Goal: Task Accomplishment & Management: Manage account settings

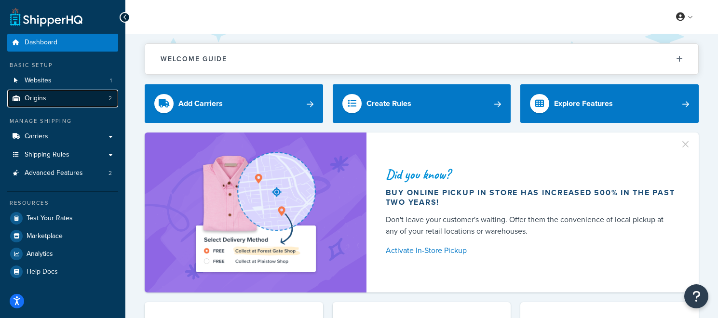
drag, startPoint x: 83, startPoint y: 102, endPoint x: 178, endPoint y: 102, distance: 94.9
click at [83, 102] on link "Origins 2" at bounding box center [62, 99] width 111 height 18
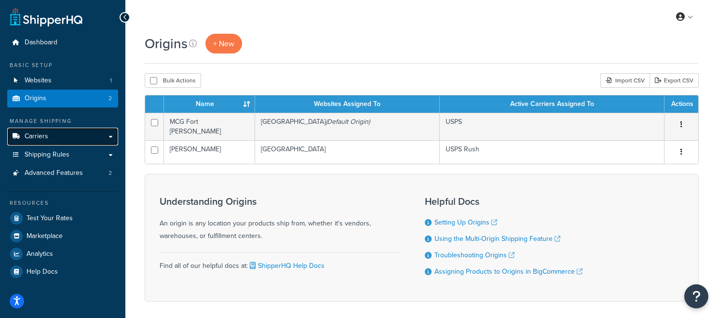
click at [84, 138] on link "Carriers" at bounding box center [62, 137] width 111 height 18
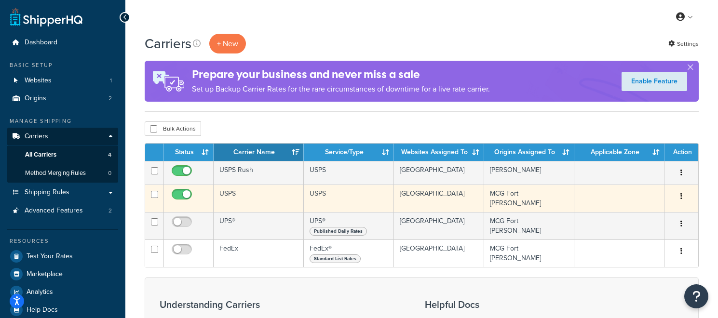
click at [255, 192] on td "USPS" at bounding box center [258, 198] width 90 height 27
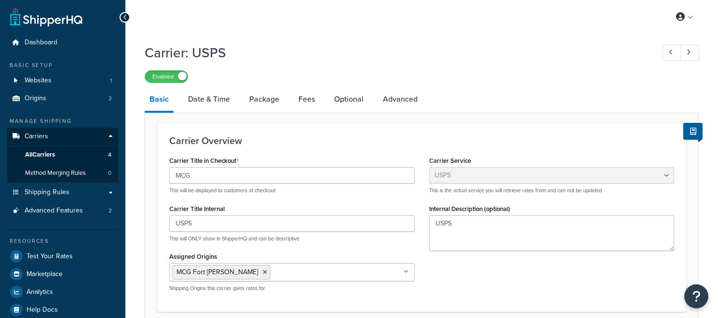
select select "usps"
select select "ONLINE"
click at [666, 50] on link at bounding box center [671, 53] width 19 height 16
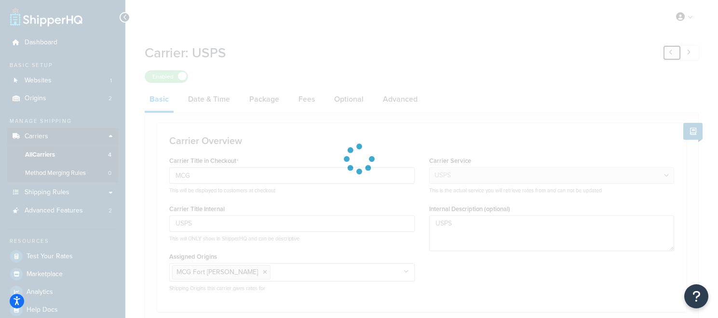
type input "FedEx"
select select "fedEx"
select select "REGULAR_PICKUP"
select select "YOUR_PACKAGING"
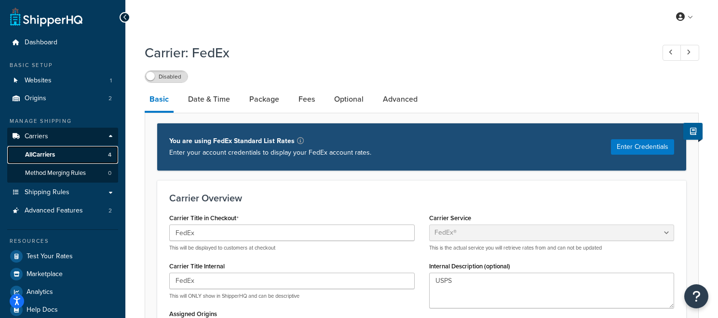
click at [73, 154] on link "All Carriers 4" at bounding box center [62, 155] width 111 height 18
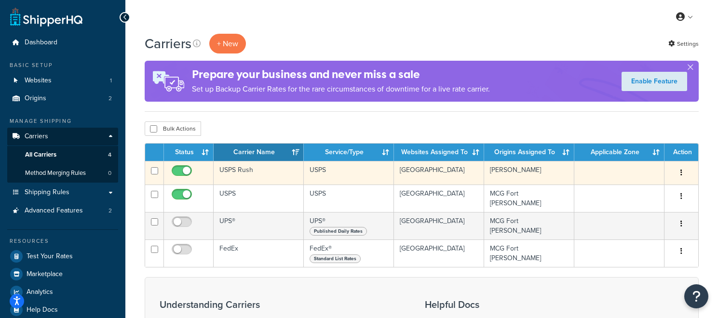
click at [269, 171] on td "USPS Rush" at bounding box center [258, 173] width 90 height 24
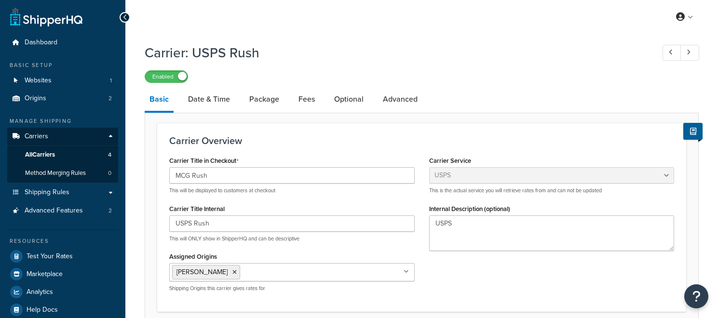
select select "usps"
select select "ONLINE"
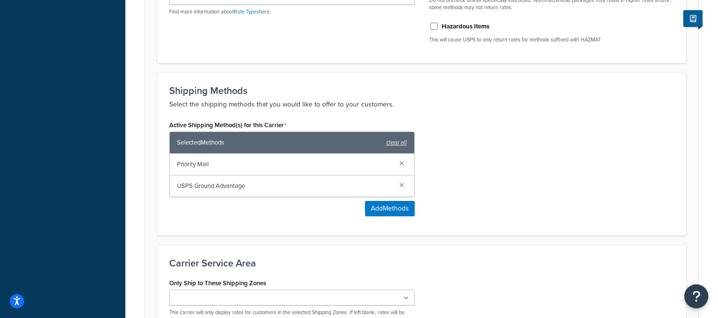
scroll to position [391, 0]
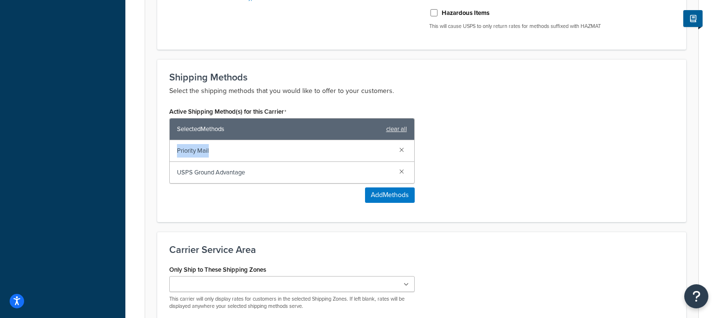
drag, startPoint x: 232, startPoint y: 151, endPoint x: 160, endPoint y: 147, distance: 71.9
click at [160, 148] on div "Shipping Methods Select the shipping methods that you would like to offer to yo…" at bounding box center [421, 140] width 529 height 163
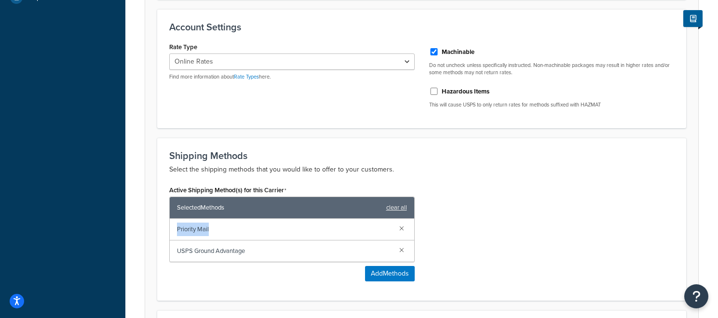
scroll to position [0, 0]
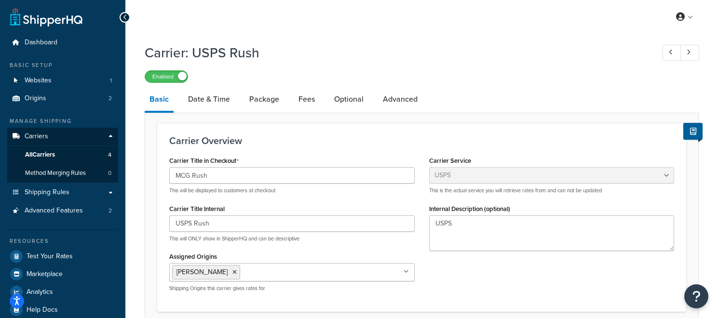
click at [244, 53] on h1 "Carrier: USPS Rush" at bounding box center [395, 52] width 500 height 19
click at [409, 64] on div "Carrier: USPS Rush Enabled" at bounding box center [422, 61] width 554 height 44
click at [102, 155] on link "All Carriers 4" at bounding box center [62, 155] width 111 height 18
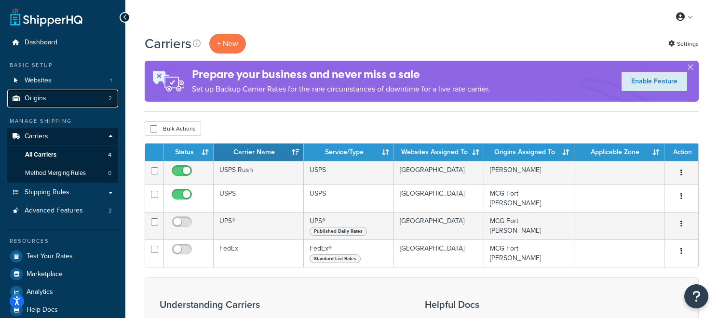
click at [96, 106] on link "Origins 2" at bounding box center [62, 99] width 111 height 18
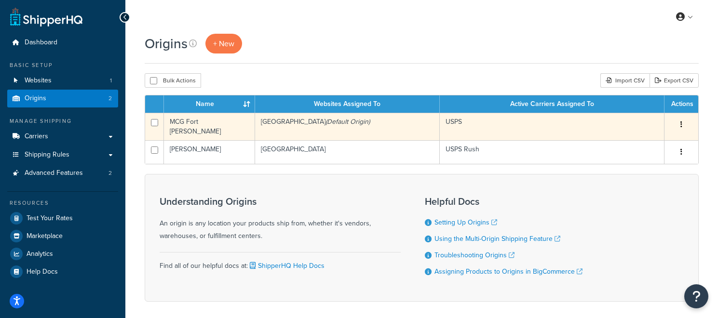
click at [214, 127] on td "MCG Fort [PERSON_NAME]" at bounding box center [209, 126] width 91 height 27
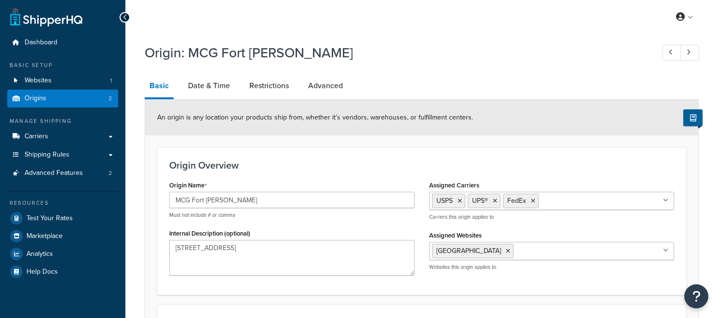
select select "5"
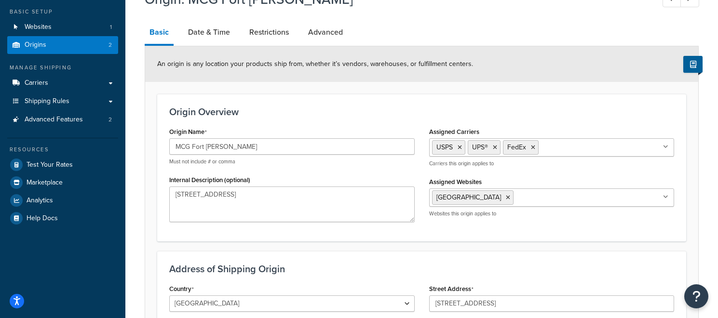
scroll to position [51, 0]
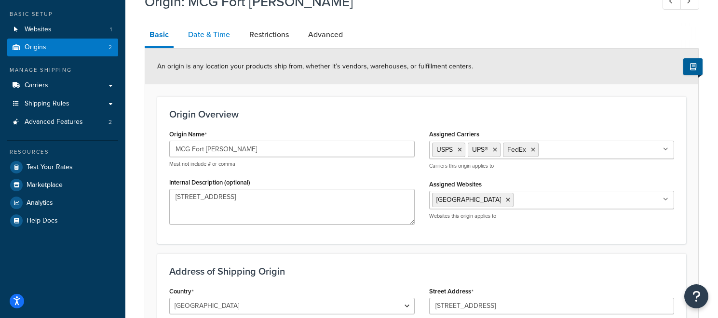
click at [210, 30] on link "Date & Time" at bounding box center [209, 34] width 52 height 23
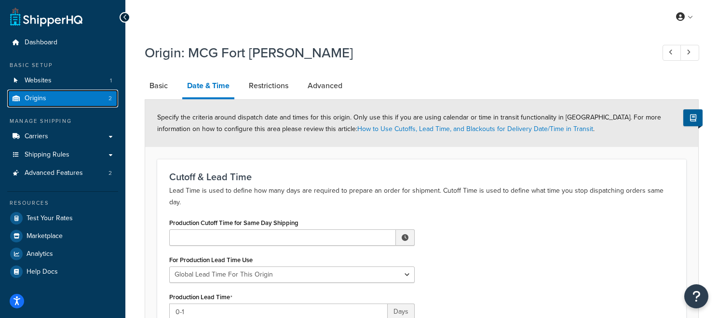
click at [110, 102] on span "2" at bounding box center [109, 98] width 3 height 8
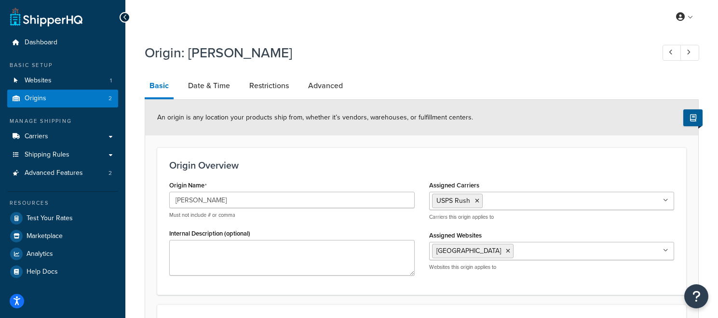
select select "5"
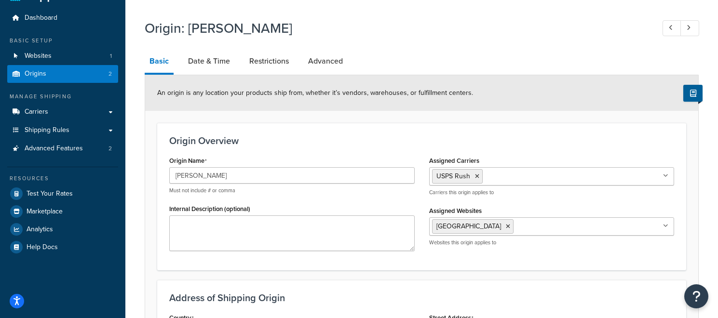
drag, startPoint x: 208, startPoint y: 60, endPoint x: 222, endPoint y: 75, distance: 20.5
click at [208, 60] on link "Date & Time" at bounding box center [209, 61] width 52 height 23
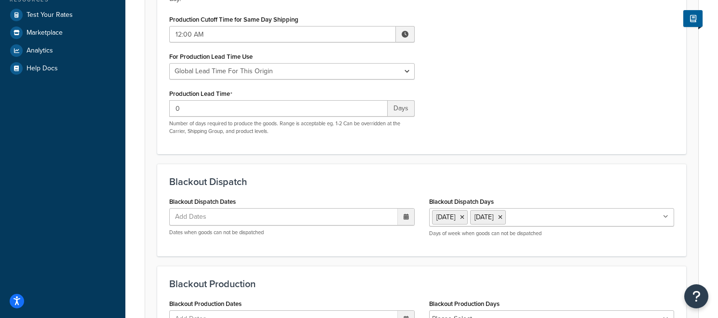
scroll to position [207, 0]
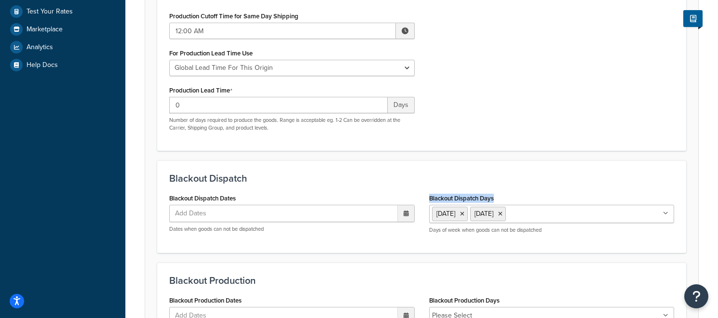
drag, startPoint x: 500, startPoint y: 184, endPoint x: 430, endPoint y: 180, distance: 70.4
click at [430, 191] on div "Blackout Dispatch Days Saturday Sunday Monday Tuesday Wednesday Thursday Friday…" at bounding box center [551, 212] width 245 height 42
click at [471, 141] on form "Specify the criteria around dispatch date and times for this origin. Only use t…" at bounding box center [421, 143] width 553 height 501
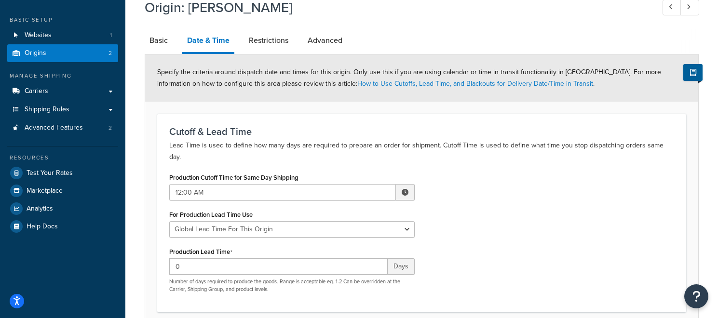
scroll to position [0, 0]
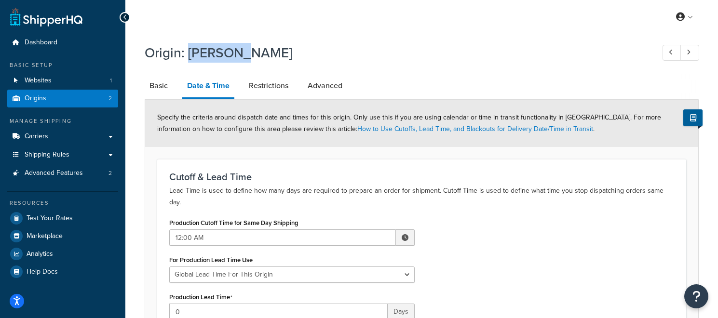
drag, startPoint x: 189, startPoint y: 55, endPoint x: 267, endPoint y: 53, distance: 77.6
click at [267, 53] on h1 "Origin: Rush MCG" at bounding box center [395, 52] width 500 height 19
click at [46, 154] on span "Shipping Rules" at bounding box center [47, 155] width 45 height 8
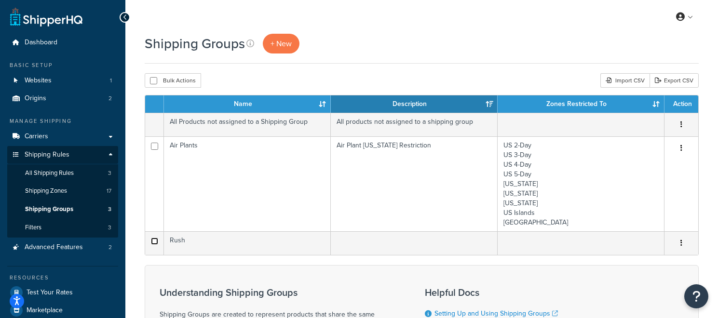
click at [154, 240] on input "checkbox" at bounding box center [154, 241] width 7 height 7
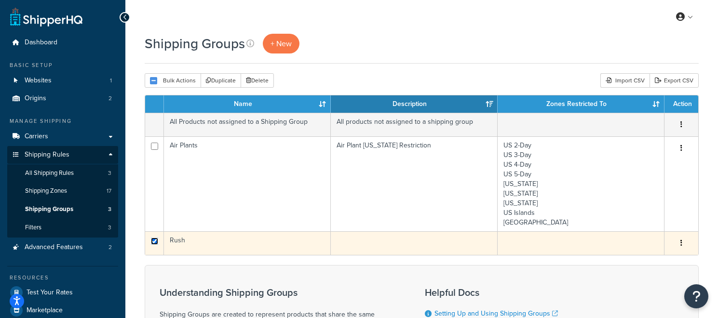
click at [155, 241] on input "checkbox" at bounding box center [154, 241] width 7 height 7
checkbox input "true"
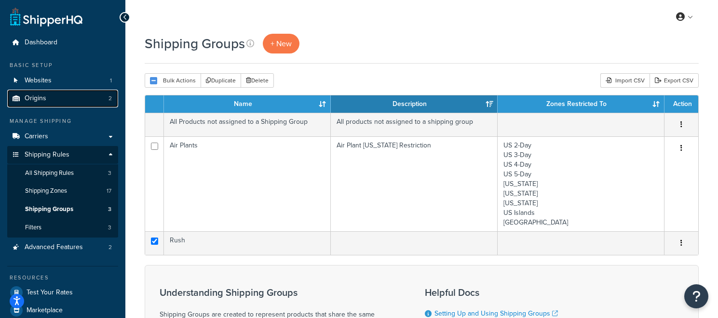
click at [57, 93] on link "Origins 2" at bounding box center [62, 99] width 111 height 18
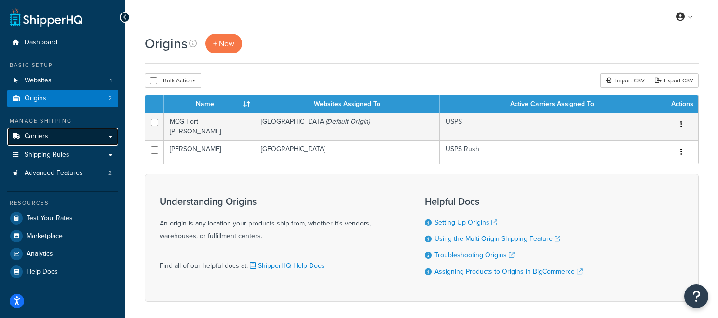
click at [96, 131] on link "Carriers" at bounding box center [62, 137] width 111 height 18
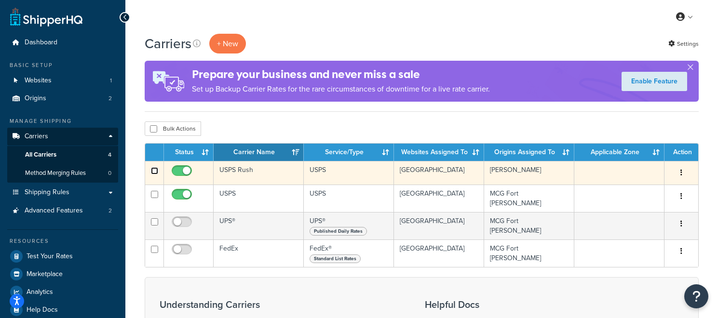
click at [156, 171] on input "checkbox" at bounding box center [154, 170] width 7 height 7
checkbox input "false"
click at [257, 172] on td "USPS Rush" at bounding box center [258, 173] width 90 height 24
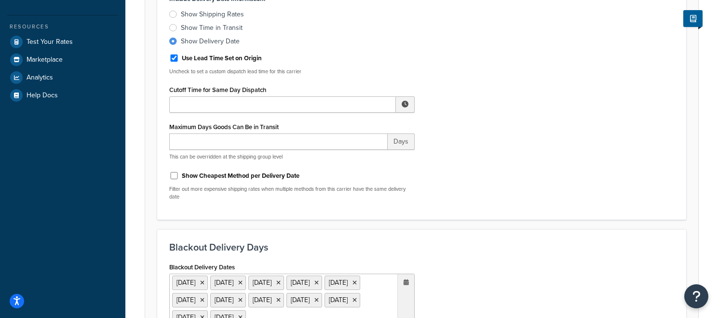
scroll to position [149, 0]
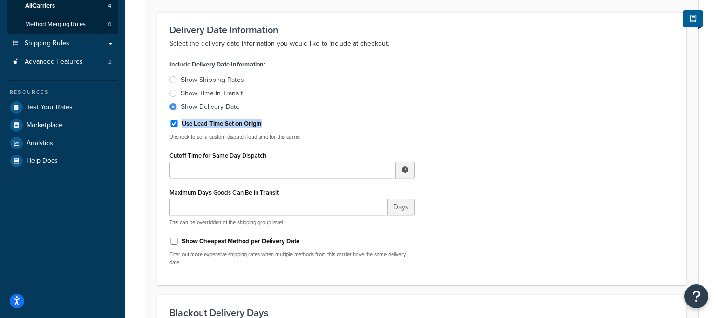
drag, startPoint x: 279, startPoint y: 127, endPoint x: 180, endPoint y: 121, distance: 99.0
click at [180, 121] on div "Use Lead Time Set on Origin" at bounding box center [291, 123] width 245 height 14
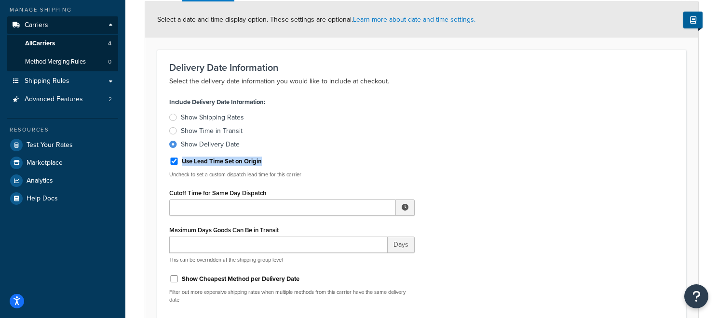
scroll to position [0, 0]
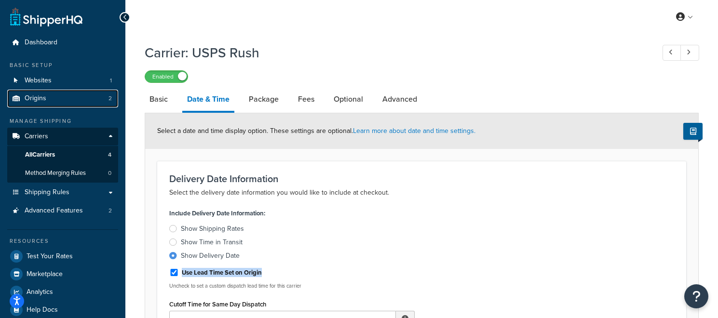
drag, startPoint x: 63, startPoint y: 101, endPoint x: 136, endPoint y: 126, distance: 77.4
click at [62, 101] on link "Origins 2" at bounding box center [62, 99] width 111 height 18
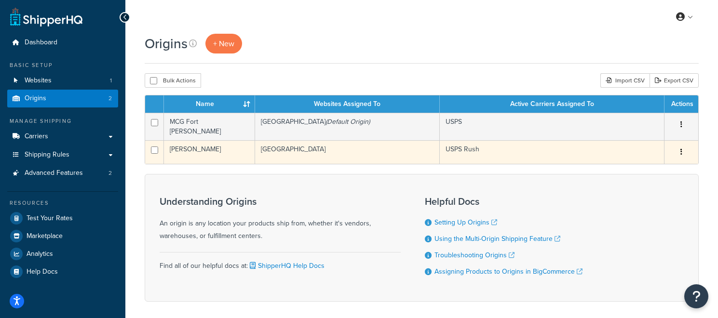
click at [331, 154] on td "[GEOGRAPHIC_DATA]" at bounding box center [347, 152] width 185 height 24
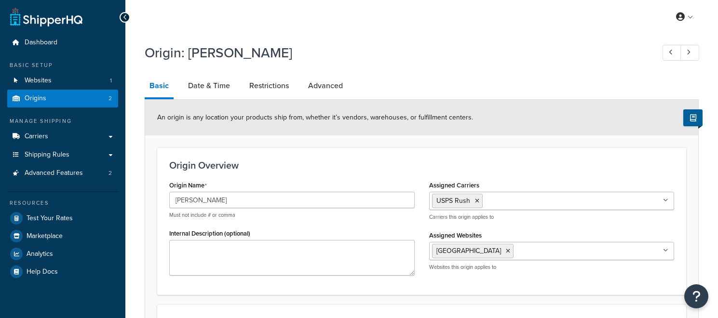
select select "5"
click at [217, 86] on link "Date & Time" at bounding box center [209, 85] width 52 height 23
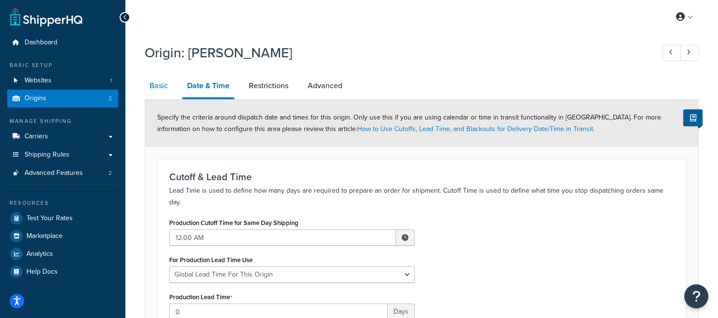
click at [158, 88] on link "Basic" at bounding box center [159, 85] width 28 height 23
select select "5"
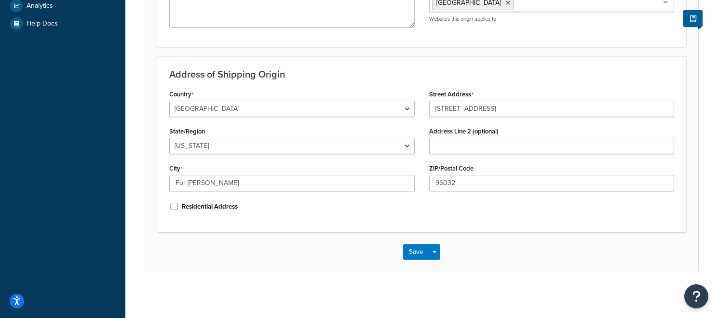
scroll to position [251, 0]
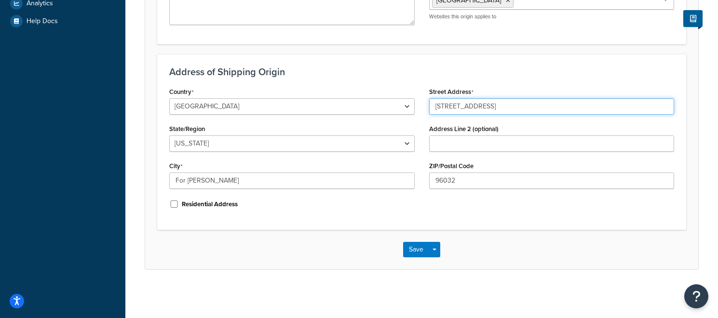
click at [521, 109] on input "11229 Succulent St" at bounding box center [551, 106] width 245 height 16
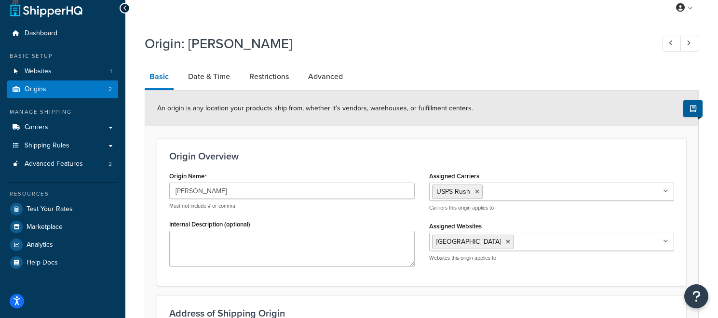
scroll to position [0, 0]
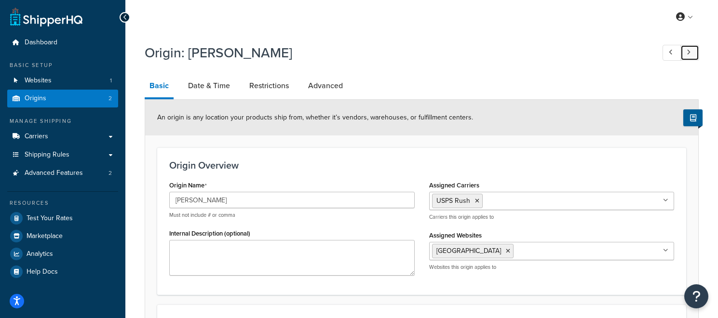
click at [689, 56] on link at bounding box center [689, 53] width 19 height 16
type input "MCG Fort [PERSON_NAME]"
type textarea "11229 Succulent St."
type input "Fort Jones"
type input "11229 Succulent St."
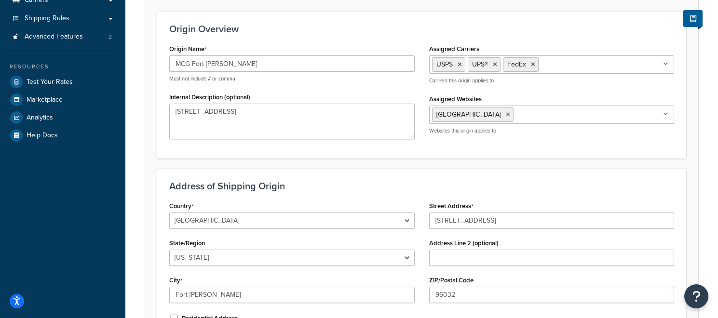
scroll to position [251, 0]
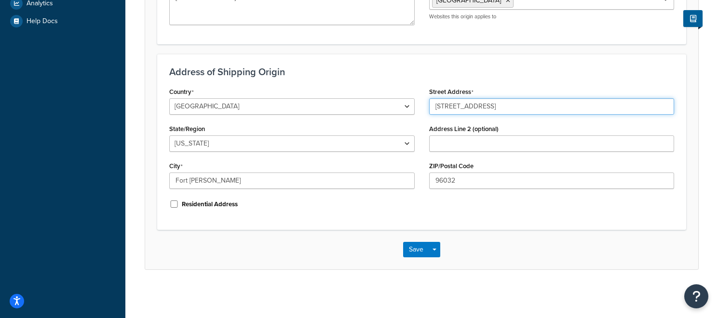
click at [498, 105] on input "11229 Succulent St." at bounding box center [551, 106] width 245 height 16
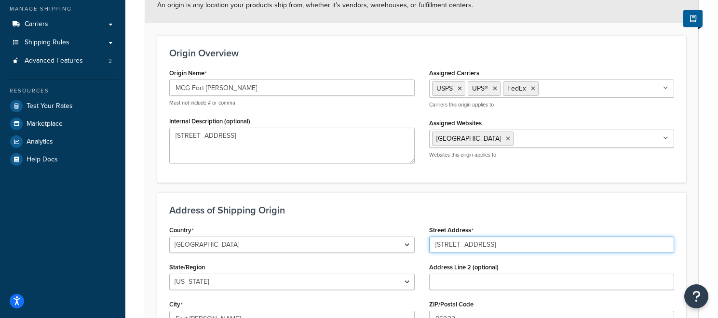
scroll to position [0, 0]
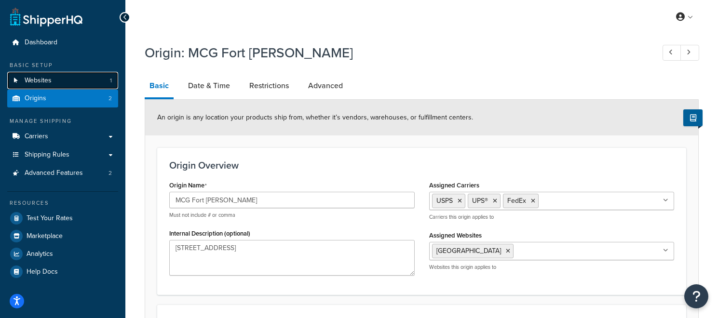
click at [101, 84] on link "Websites 1" at bounding box center [62, 81] width 111 height 18
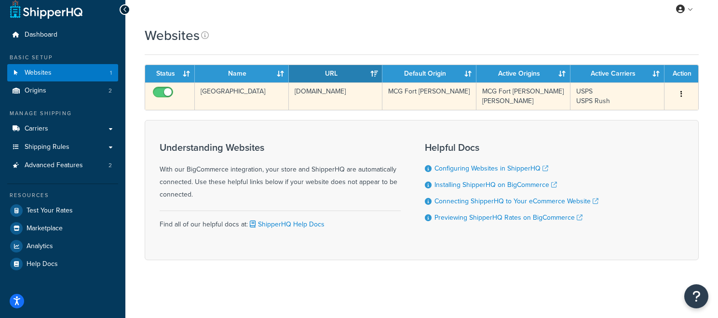
click at [506, 94] on td "MCG Fort [PERSON_NAME]" at bounding box center [523, 95] width 94 height 27
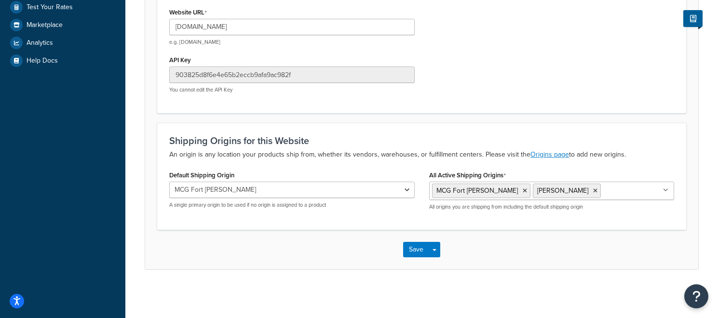
scroll to position [210, 0]
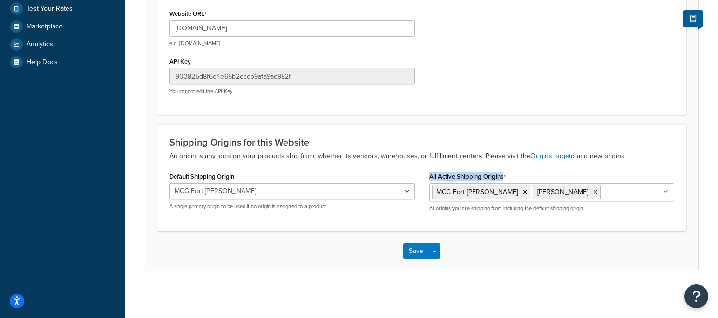
drag, startPoint x: 517, startPoint y: 173, endPoint x: 438, endPoint y: 170, distance: 79.1
click at [438, 170] on div "All Active Shipping Origins MCG Fort [PERSON_NAME] MCG No results found All ori…" at bounding box center [551, 191] width 245 height 42
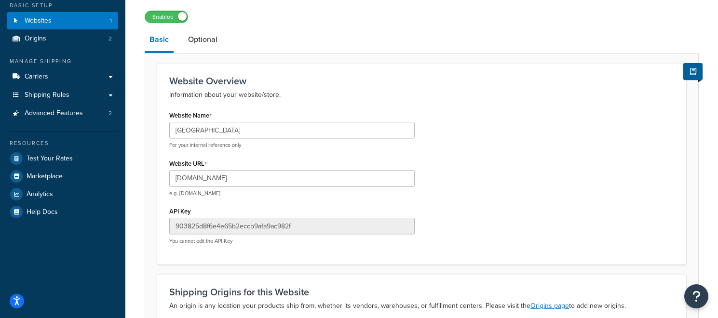
scroll to position [0, 0]
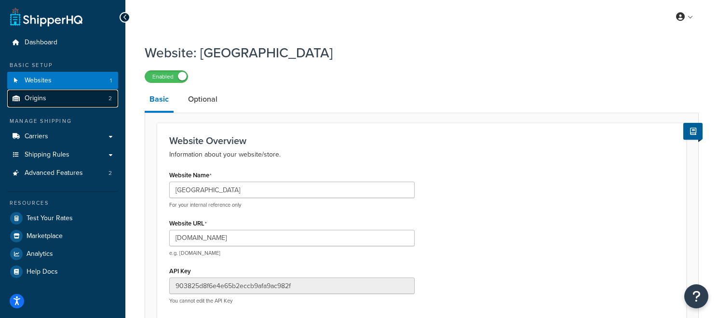
click at [102, 102] on link "Origins 2" at bounding box center [62, 99] width 111 height 18
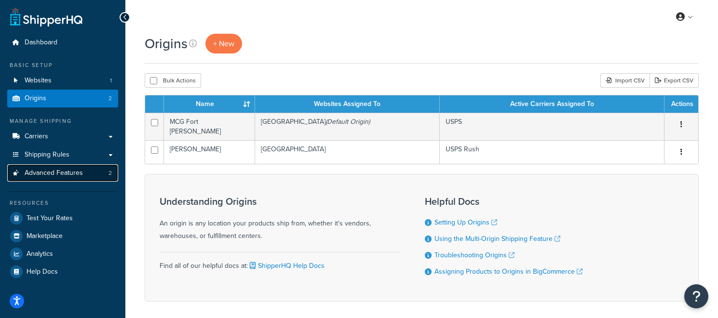
click at [101, 173] on link "Advanced Features 2" at bounding box center [62, 173] width 111 height 18
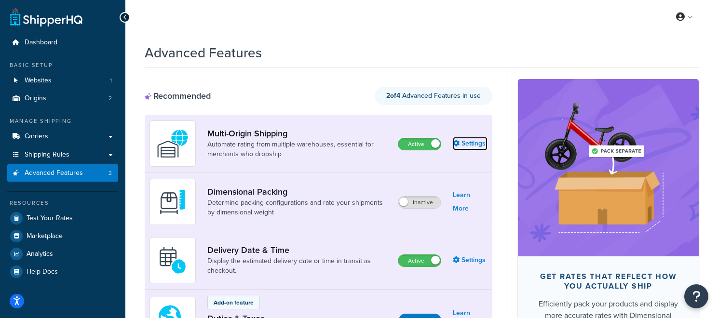
click at [458, 142] on icon at bounding box center [456, 143] width 7 height 7
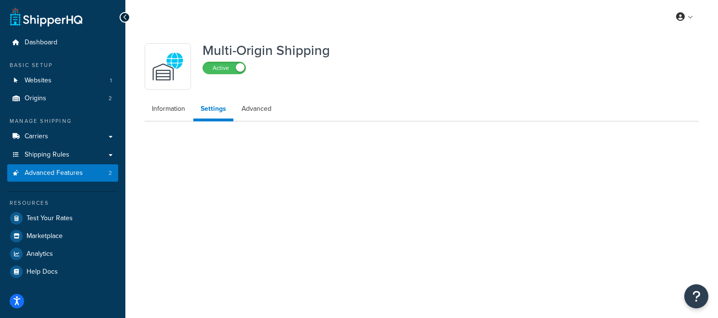
select select "FEWEST"
select select "false"
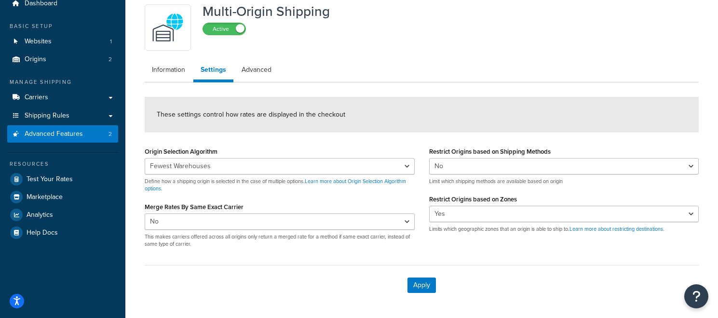
scroll to position [44, 0]
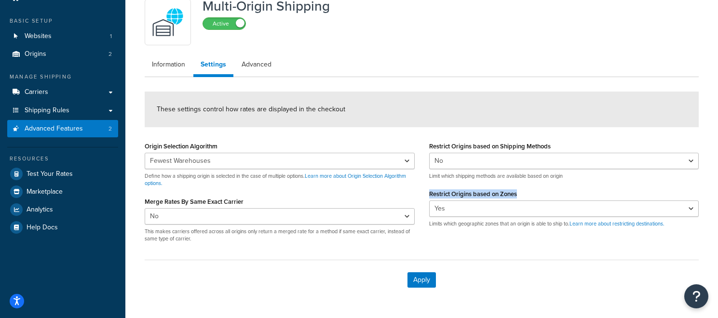
drag, startPoint x: 518, startPoint y: 193, endPoint x: 428, endPoint y: 192, distance: 89.6
click at [428, 192] on div "Restrict Origins based on Shipping Methods Yes No Limit which shipping methods …" at bounding box center [564, 187] width 284 height 96
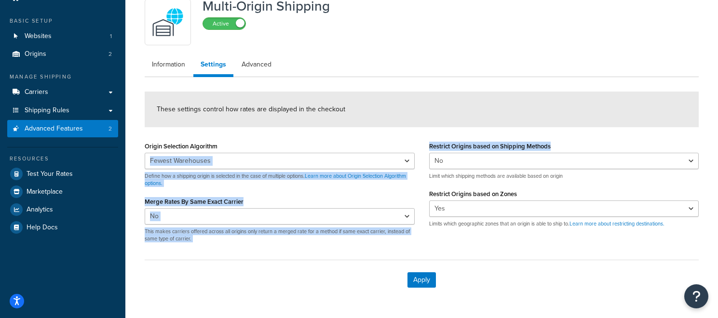
drag, startPoint x: 556, startPoint y: 144, endPoint x: 417, endPoint y: 142, distance: 138.8
click at [417, 142] on div "Origin Selection Algorithm Nearest Warehouse Fewest Warehouses Define how a shi…" at bounding box center [421, 194] width 568 height 111
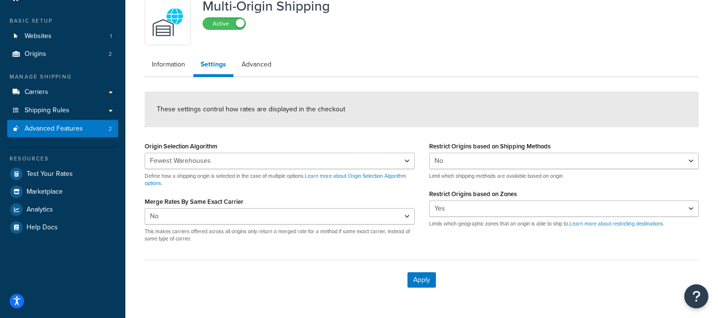
click at [321, 106] on span "These settings control how rates are displayed in the checkout" at bounding box center [251, 109] width 188 height 10
click at [265, 60] on link "Advanced" at bounding box center [256, 64] width 44 height 19
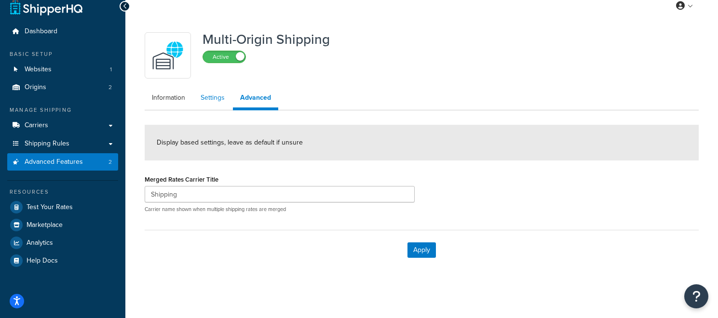
click at [209, 104] on link "Settings" at bounding box center [212, 97] width 39 height 19
select select "FEWEST"
select select "false"
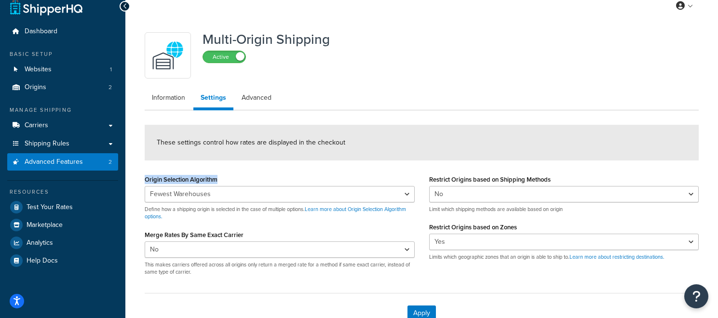
drag, startPoint x: 213, startPoint y: 179, endPoint x: 174, endPoint y: 182, distance: 39.1
click at [144, 177] on div "Origin Selection Algorithm Nearest Warehouse Fewest Warehouses Define how a shi…" at bounding box center [279, 228] width 284 height 111
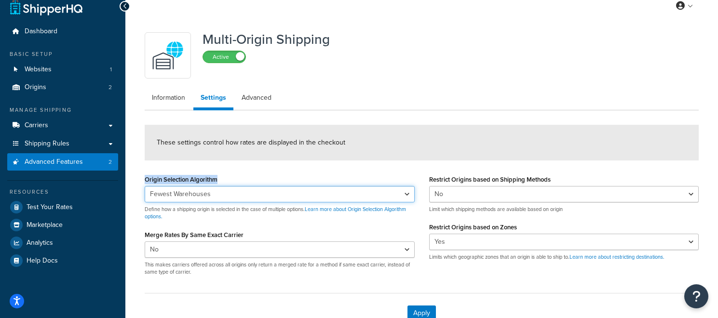
click at [296, 192] on select "Nearest Warehouse Fewest Warehouses" at bounding box center [280, 194] width 270 height 16
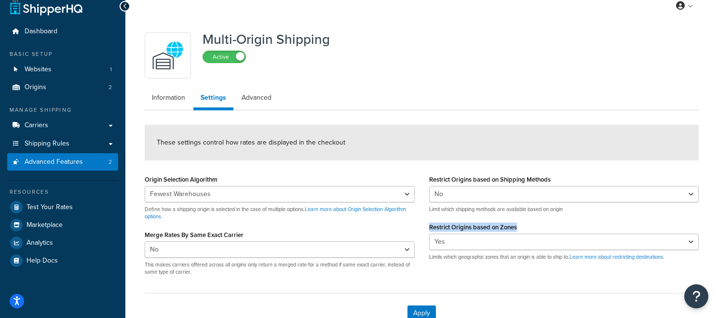
drag, startPoint x: 494, startPoint y: 226, endPoint x: 427, endPoint y: 226, distance: 67.0
click at [427, 226] on div "Restrict Origins based on Shipping Methods Yes No Limit which shipping methods …" at bounding box center [564, 221] width 284 height 96
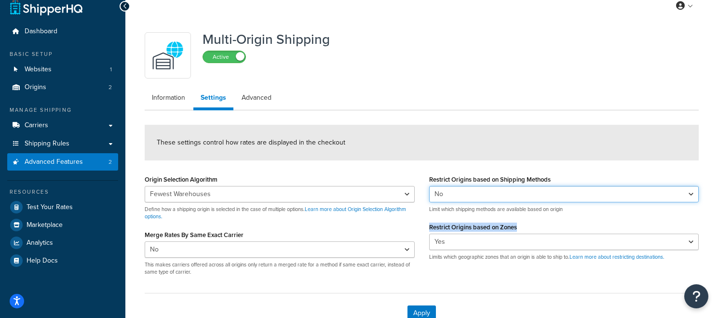
click at [444, 190] on select "Yes No" at bounding box center [564, 194] width 270 height 16
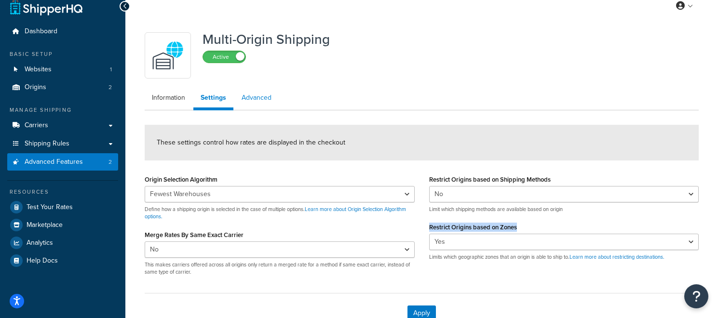
click at [244, 101] on link "Advanced" at bounding box center [256, 97] width 44 height 19
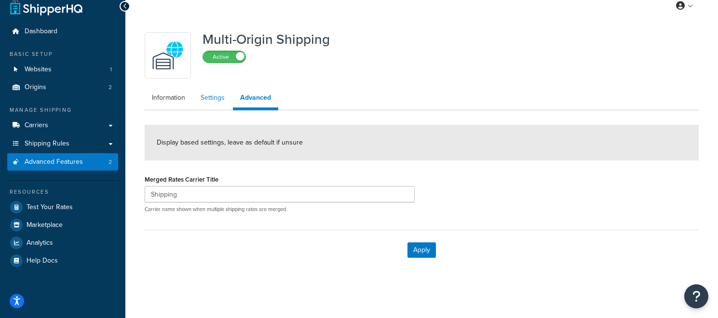
click at [214, 101] on link "Settings" at bounding box center [212, 97] width 39 height 19
select select "FEWEST"
select select "false"
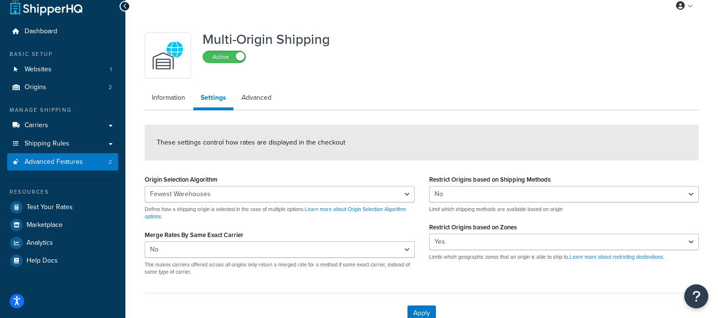
click at [481, 100] on ul "Information Settings Advanced" at bounding box center [422, 99] width 554 height 22
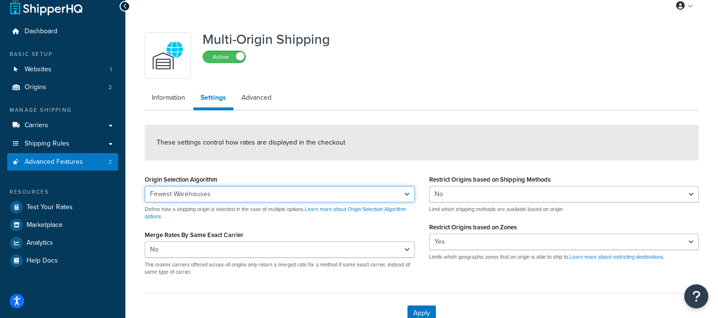
click at [221, 194] on select "Nearest Warehouse Fewest Warehouses" at bounding box center [280, 194] width 270 height 16
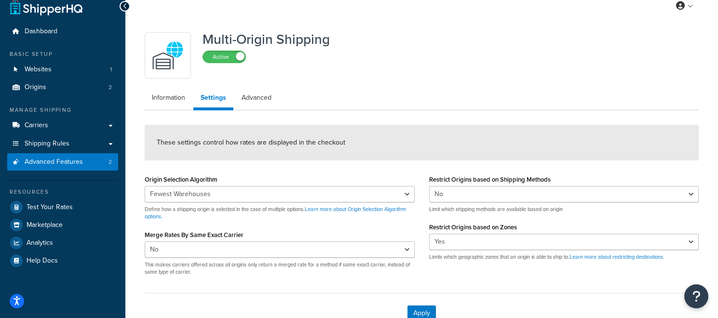
click at [526, 228] on div "Restrict Origins based on Zones Yes No Limits which geographic zones that an or…" at bounding box center [564, 240] width 270 height 40
drag, startPoint x: 522, startPoint y: 228, endPoint x: 425, endPoint y: 225, distance: 97.9
click at [425, 225] on div "Restrict Origins based on Shipping Methods Yes No Limit which shipping methods …" at bounding box center [564, 221] width 284 height 96
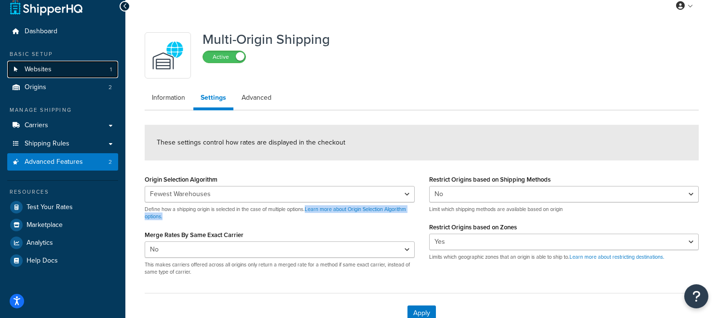
click at [95, 72] on link "Websites 1" at bounding box center [62, 70] width 111 height 18
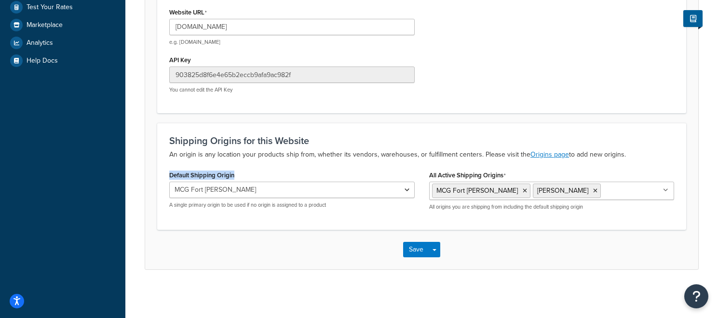
drag, startPoint x: 261, startPoint y: 176, endPoint x: 204, endPoint y: 165, distance: 58.0
click at [165, 175] on div "Default Shipping Origin MCG Fort [PERSON_NAME] MCG A single primary origin to b…" at bounding box center [292, 192] width 260 height 48
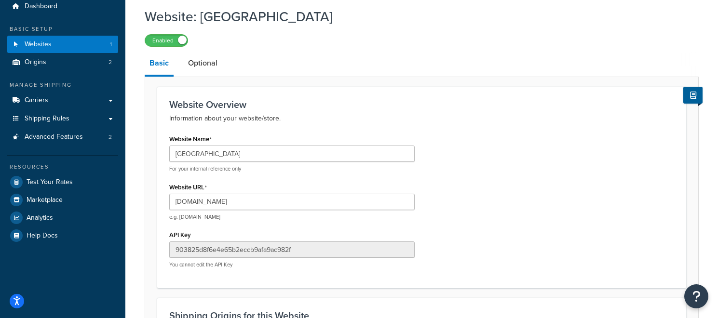
scroll to position [32, 0]
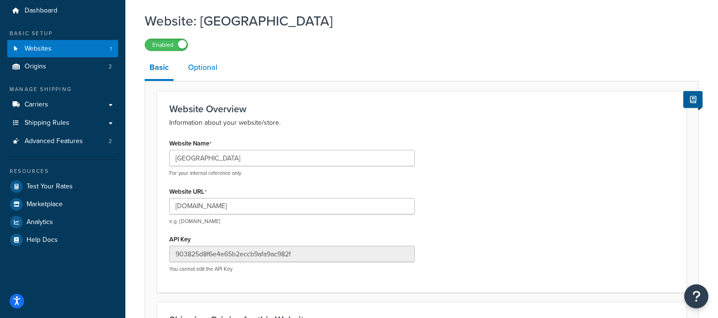
click at [212, 67] on link "Optional" at bounding box center [202, 67] width 39 height 23
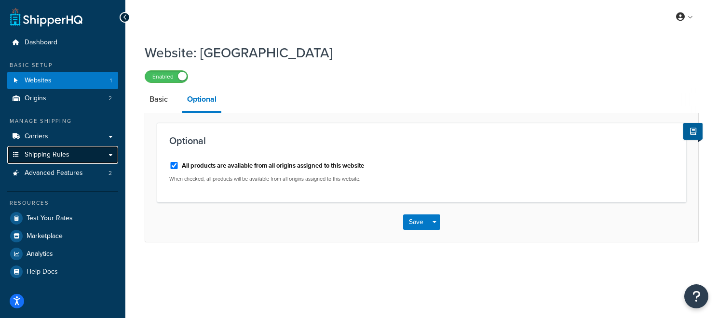
click at [85, 156] on link "Shipping Rules" at bounding box center [62, 155] width 111 height 18
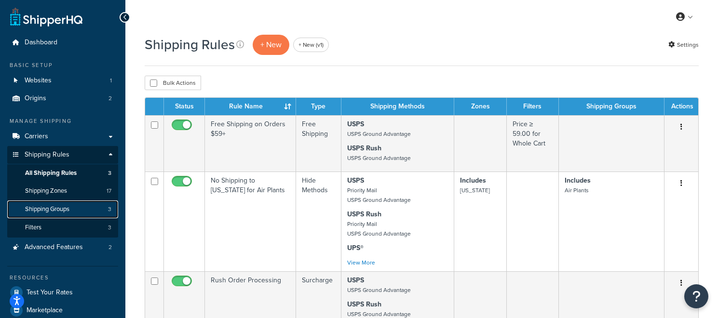
drag, startPoint x: 70, startPoint y: 204, endPoint x: 102, endPoint y: 207, distance: 32.4
click at [69, 205] on span "Shipping Groups" at bounding box center [47, 209] width 44 height 8
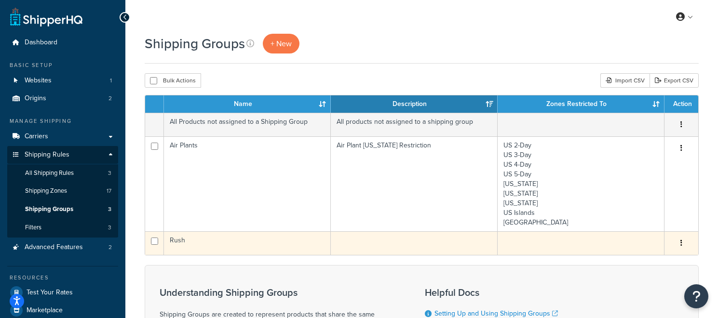
click at [152, 240] on input "checkbox" at bounding box center [154, 241] width 7 height 7
checkbox input "true"
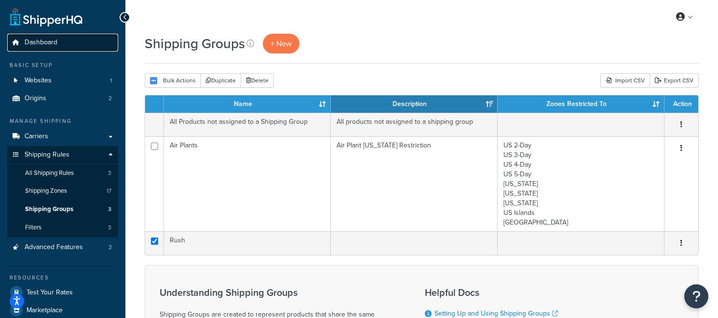
click at [81, 46] on link "Dashboard" at bounding box center [62, 43] width 111 height 18
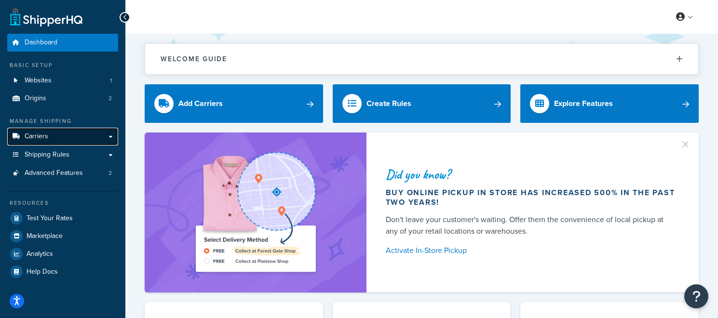
click at [81, 131] on link "Carriers" at bounding box center [62, 137] width 111 height 18
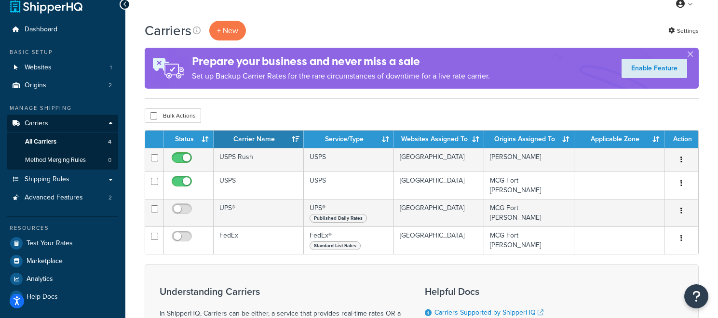
scroll to position [16, 0]
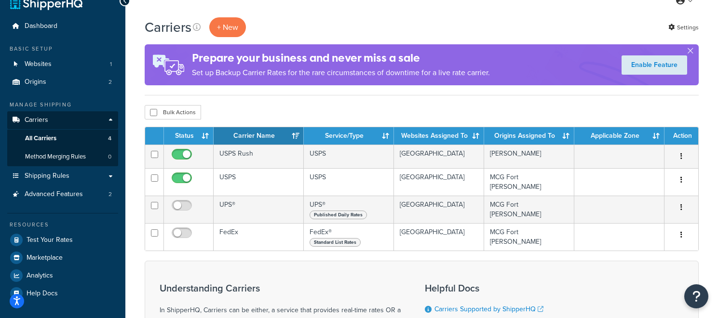
click at [282, 106] on div "Bulk Actions Duplicate Delete" at bounding box center [422, 112] width 554 height 14
click at [45, 86] on link "Origins 2" at bounding box center [62, 82] width 111 height 18
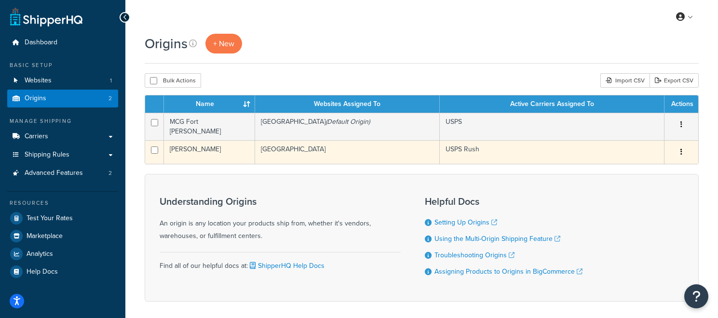
click at [222, 145] on td "[PERSON_NAME]" at bounding box center [209, 152] width 91 height 24
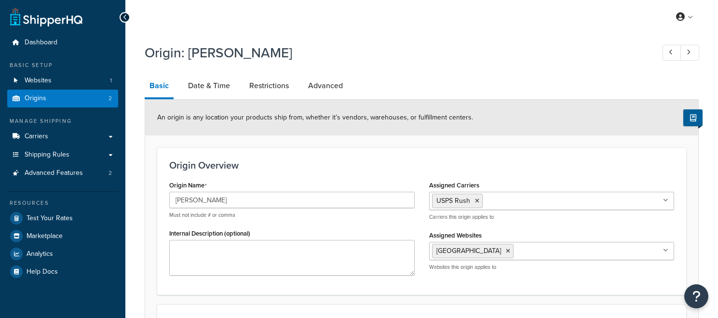
select select "5"
click at [209, 91] on link "Date & Time" at bounding box center [209, 85] width 52 height 23
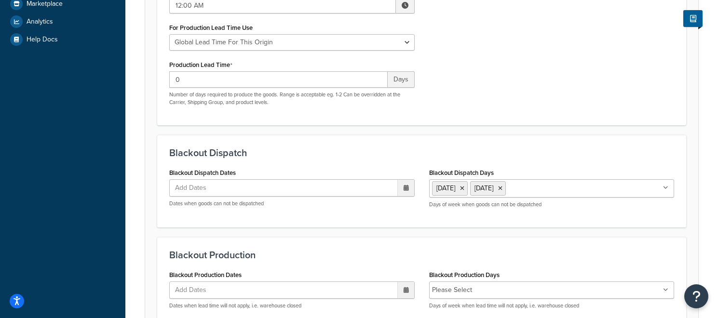
scroll to position [226, 0]
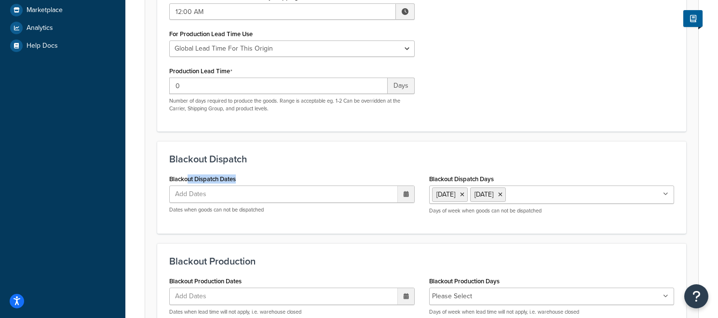
drag, startPoint x: 231, startPoint y: 165, endPoint x: 198, endPoint y: 172, distance: 34.4
click at [189, 172] on div "Blackout Dispatch Dates Add Dates ‹ October 2025 › Su Mo Tu We Th Fr Sa 28 29 3…" at bounding box center [291, 192] width 245 height 41
drag, startPoint x: 224, startPoint y: 247, endPoint x: 200, endPoint y: 246, distance: 23.7
click at [200, 256] on h3 "Blackout Production" at bounding box center [421, 261] width 505 height 11
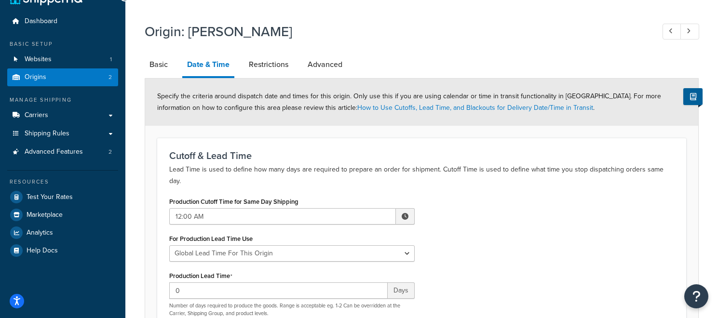
scroll to position [0, 0]
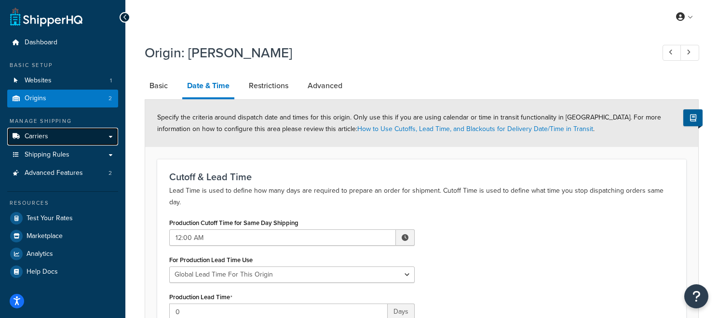
drag, startPoint x: 78, startPoint y: 134, endPoint x: 94, endPoint y: 133, distance: 16.4
click at [78, 134] on link "Carriers" at bounding box center [62, 137] width 111 height 18
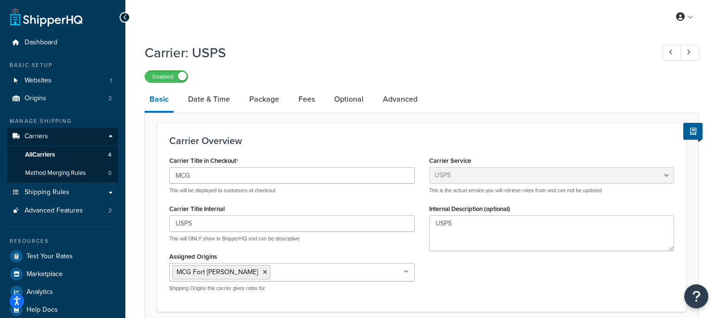
select select "usps"
select select "ONLINE"
click at [224, 98] on link "Date & Time" at bounding box center [209, 99] width 52 height 23
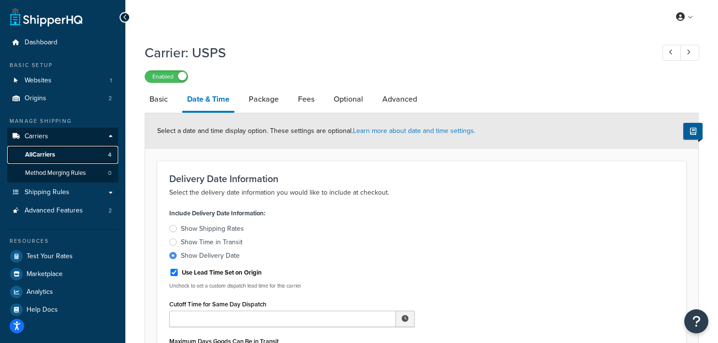
click at [93, 158] on link "All Carriers 4" at bounding box center [62, 155] width 111 height 18
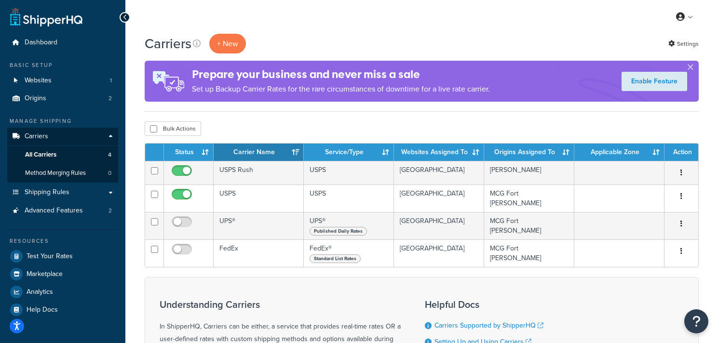
click at [482, 123] on div "Bulk Actions Duplicate Delete" at bounding box center [422, 128] width 554 height 14
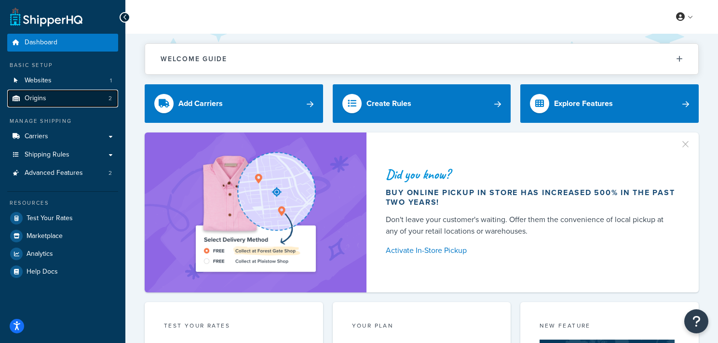
click at [75, 96] on link "Origins 2" at bounding box center [62, 99] width 111 height 18
